Goal: Obtain resource: Download file/media

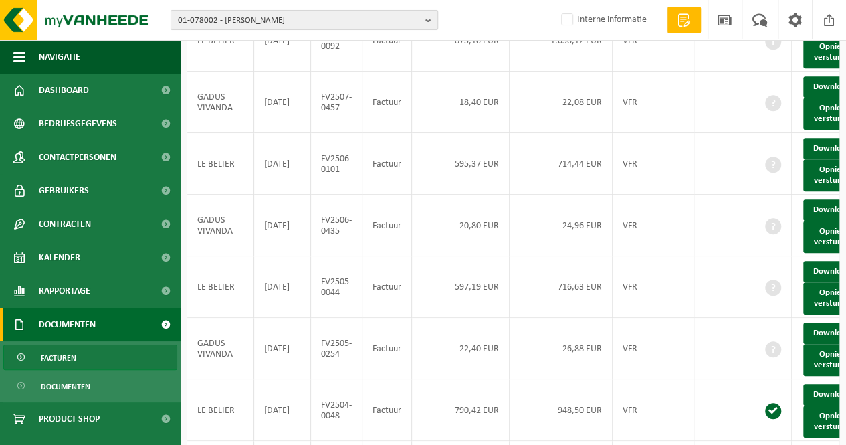
click at [259, 16] on span "01-078002 - LE BELIER - CARVIN" at bounding box center [299, 21] width 242 height 20
type input "jpc etiquettes"
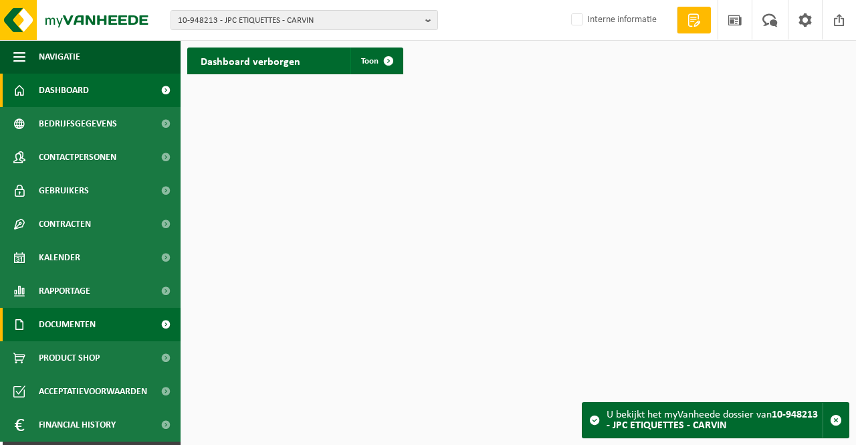
click at [86, 322] on span "Documenten" at bounding box center [67, 324] width 57 height 33
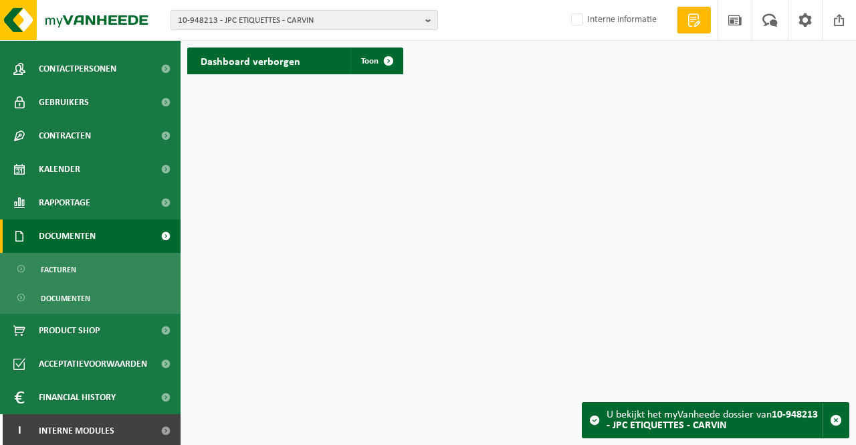
scroll to position [91, 0]
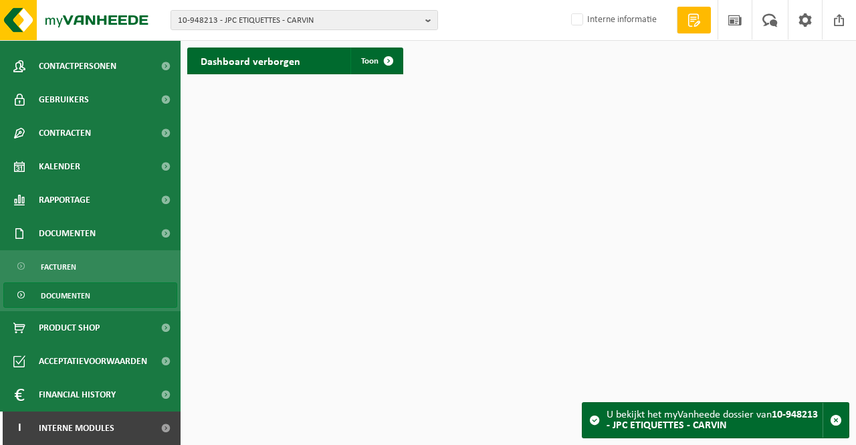
click at [83, 291] on span "Documenten" at bounding box center [65, 295] width 49 height 25
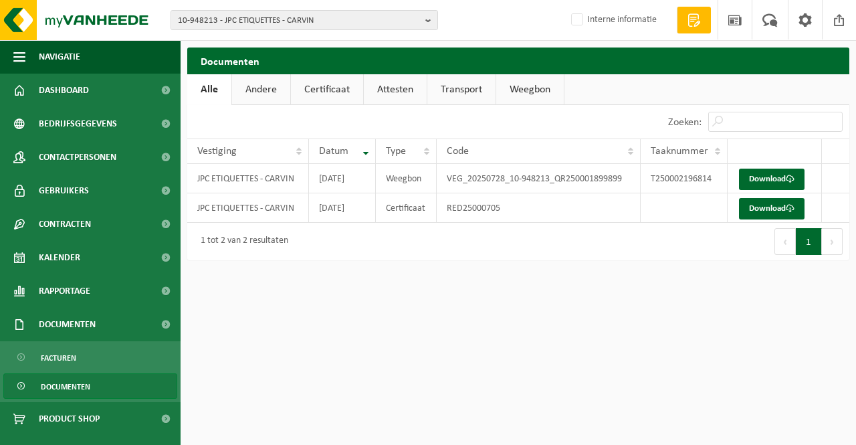
click at [528, 88] on link "Weegbon" at bounding box center [530, 89] width 68 height 31
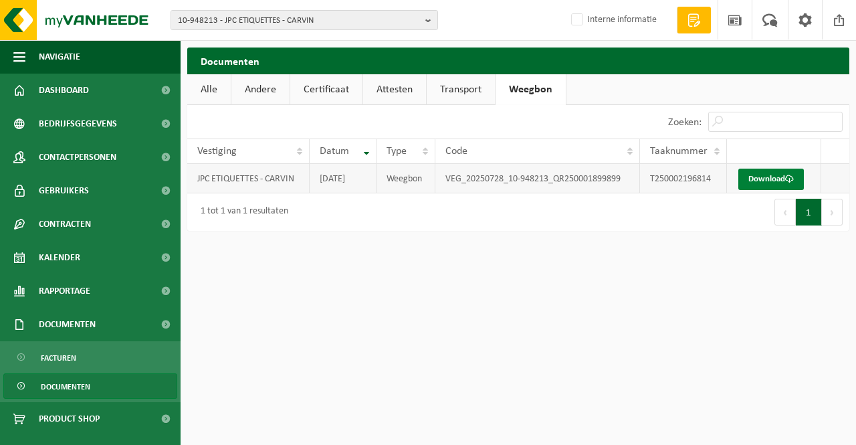
click at [772, 179] on link "Download" at bounding box center [771, 179] width 66 height 21
click at [472, 90] on link "Transport" at bounding box center [461, 89] width 68 height 31
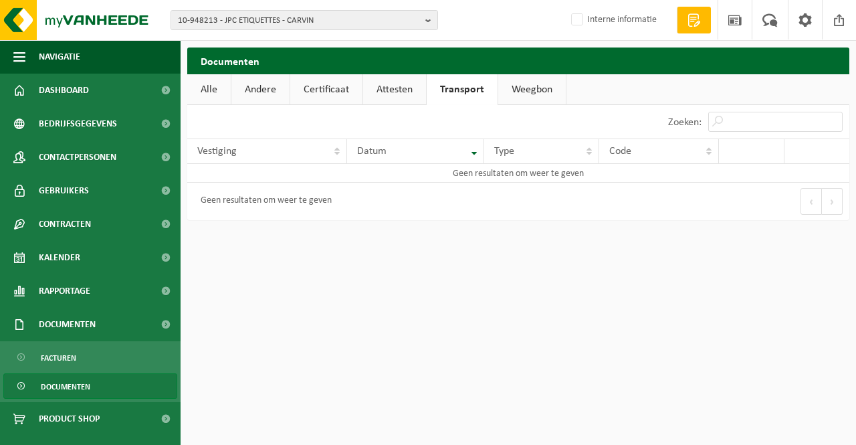
click at [210, 88] on link "Alle" at bounding box center [208, 89] width 43 height 31
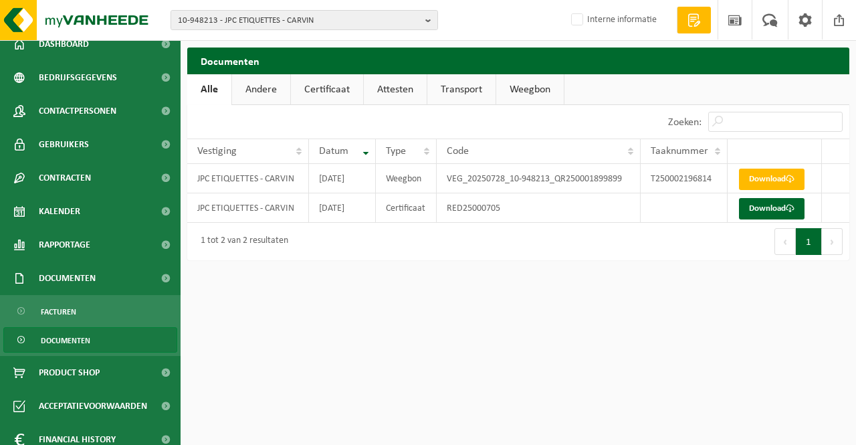
scroll to position [67, 0]
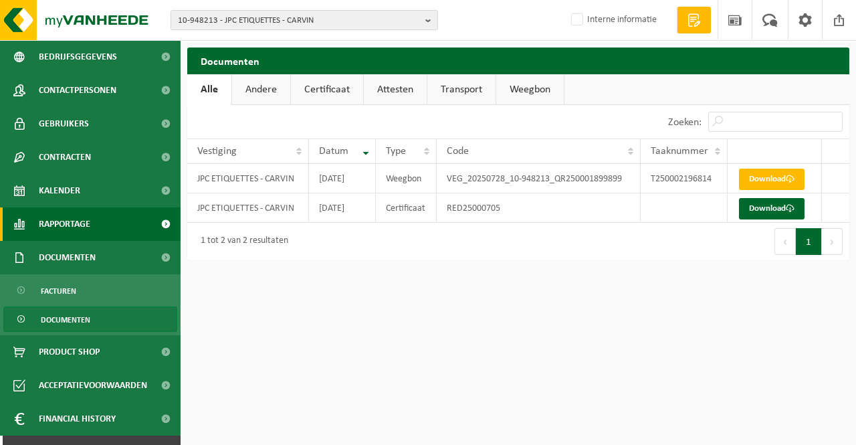
click at [112, 227] on link "Rapportage" at bounding box center [90, 223] width 181 height 33
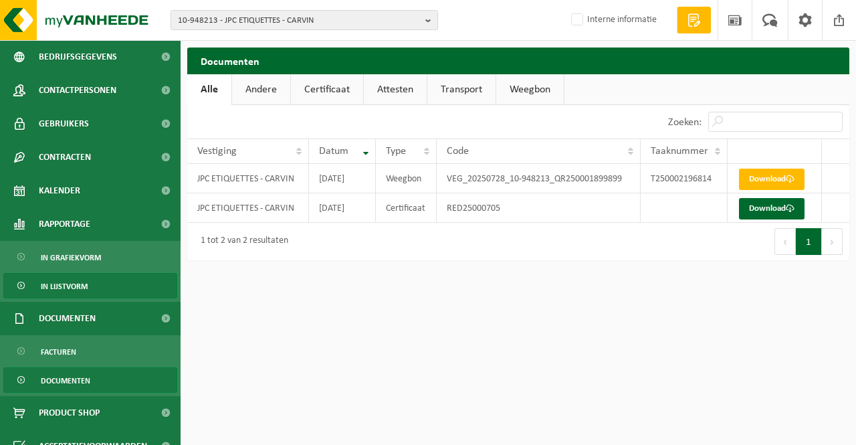
click at [72, 282] on span "In lijstvorm" at bounding box center [64, 285] width 47 height 25
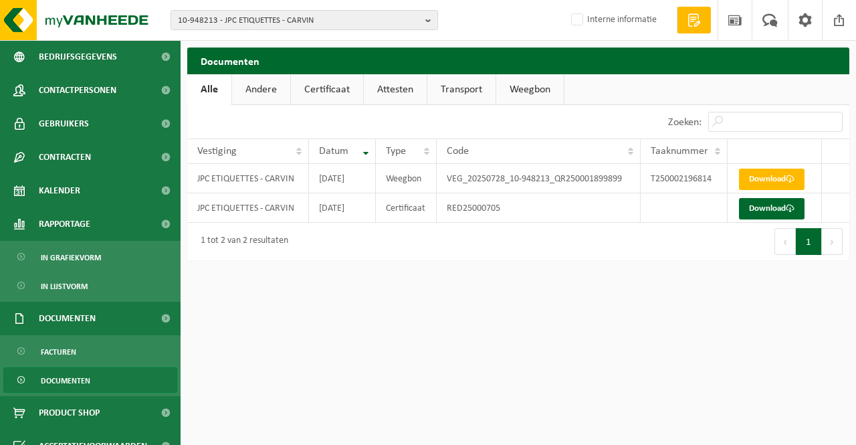
click at [265, 88] on link "Andere" at bounding box center [261, 89] width 58 height 31
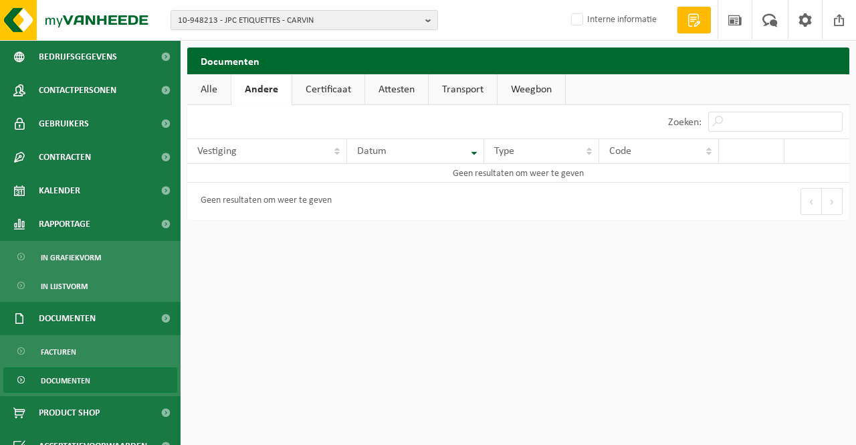
click at [325, 90] on link "Certificaat" at bounding box center [328, 89] width 72 height 31
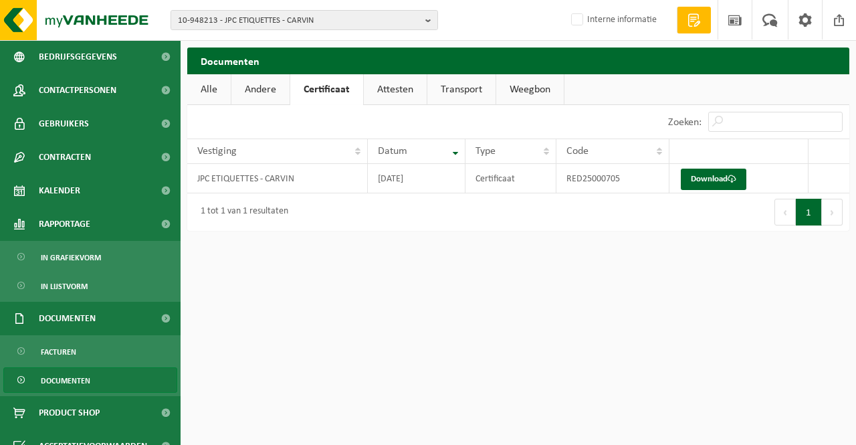
click at [384, 89] on link "Attesten" at bounding box center [395, 89] width 63 height 31
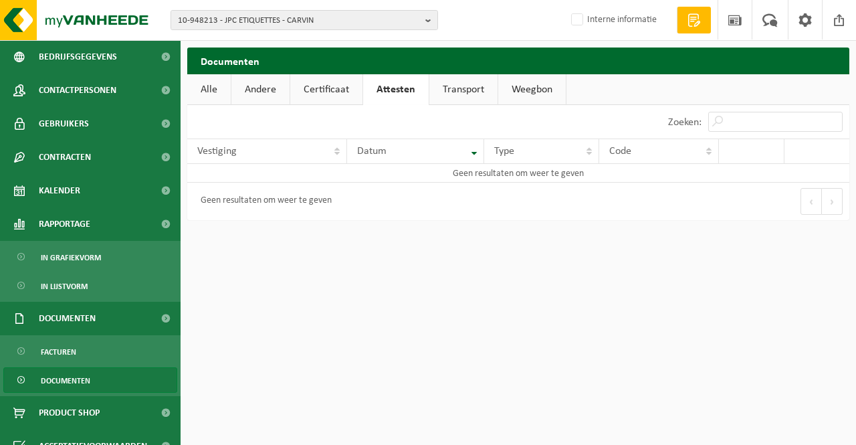
click at [475, 96] on link "Transport" at bounding box center [463, 89] width 68 height 31
click at [533, 86] on link "Weegbon" at bounding box center [532, 89] width 68 height 31
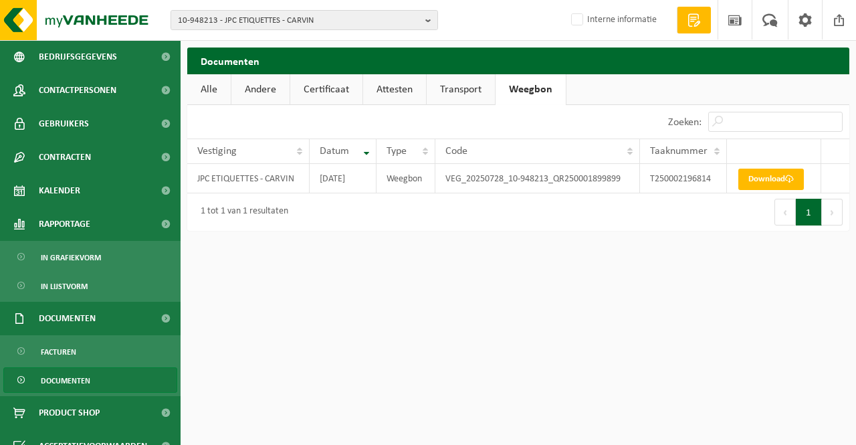
click at [221, 90] on link "Alle" at bounding box center [208, 89] width 43 height 31
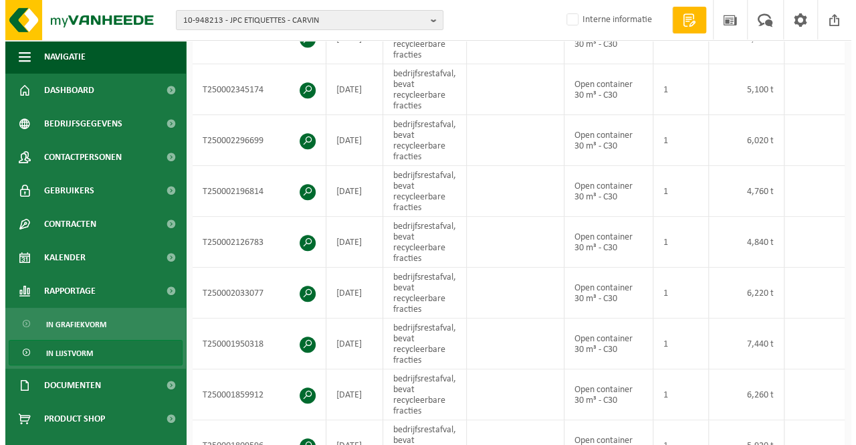
scroll to position [401, 0]
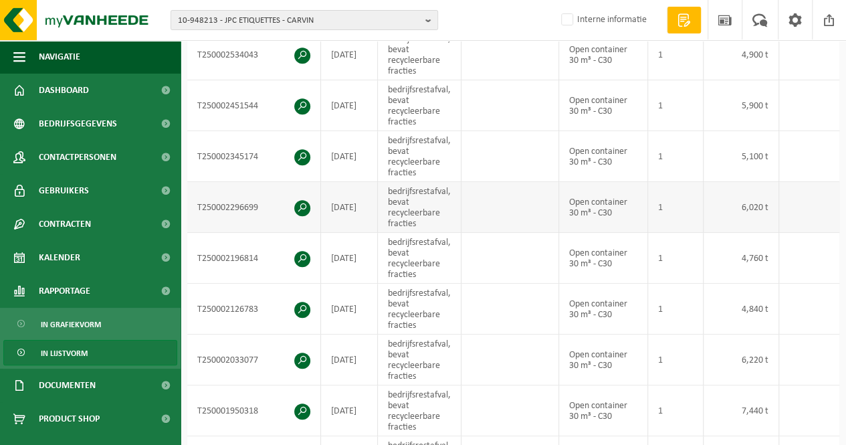
click at [300, 200] on span at bounding box center [302, 208] width 16 height 16
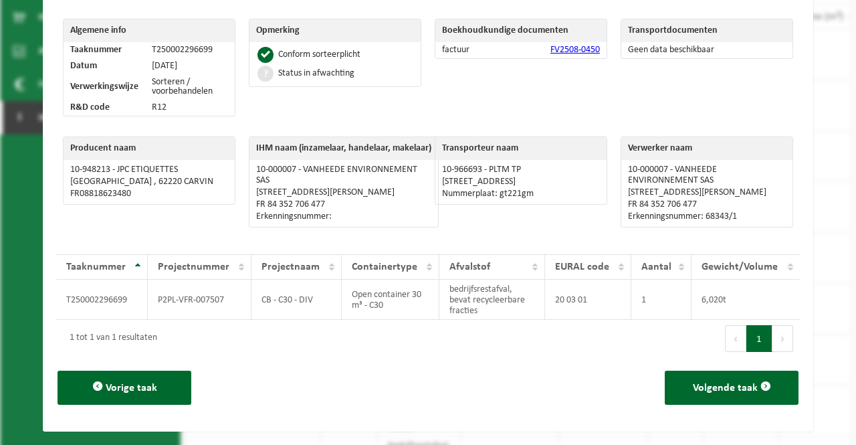
scroll to position [0, 0]
